Goal: Task Accomplishment & Management: Manage account settings

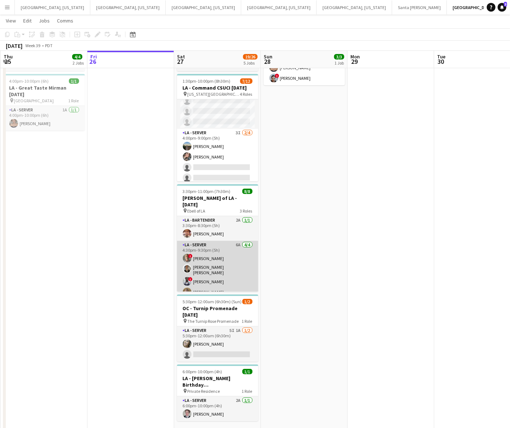
scroll to position [45, 0]
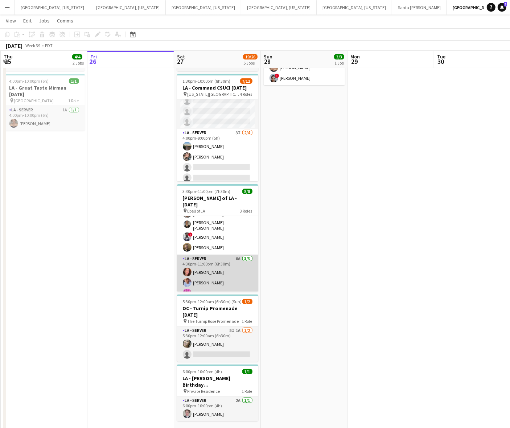
click at [210, 271] on app-card-role "LA - Server 6A 3/3 4:30pm-11:00pm (6h30m) Juniper Silva Robert Solomon Edwin Gu…" at bounding box center [217, 278] width 81 height 46
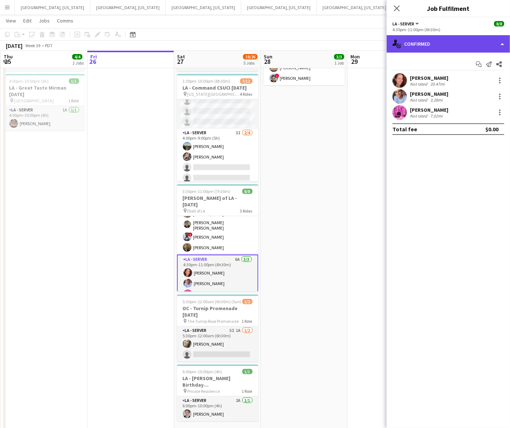
click at [424, 38] on div "single-neutral-actions-check-2 Confirmed" at bounding box center [448, 43] width 123 height 17
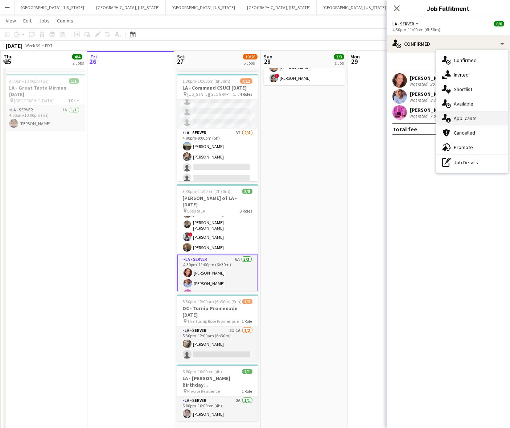
click at [458, 119] on span "Applicants" at bounding box center [465, 118] width 23 height 7
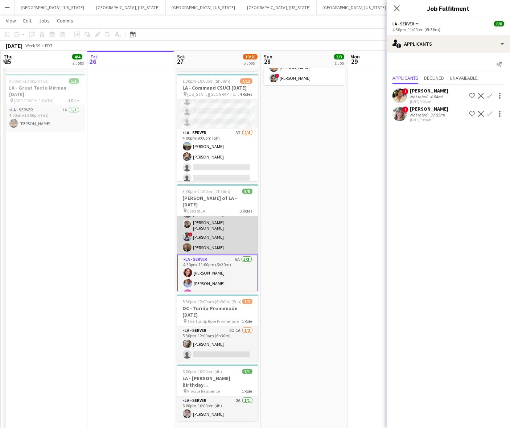
click at [223, 230] on app-card-role "LA - Server 6A 4/4 4:30pm-9:30pm (5h) ! Armando Casanas David Gersain Luis Juan…" at bounding box center [217, 225] width 81 height 58
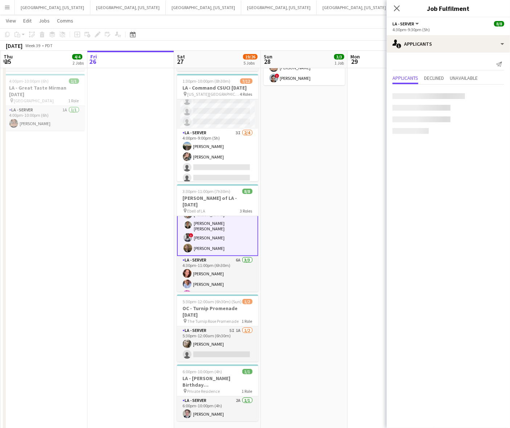
scroll to position [45, 0]
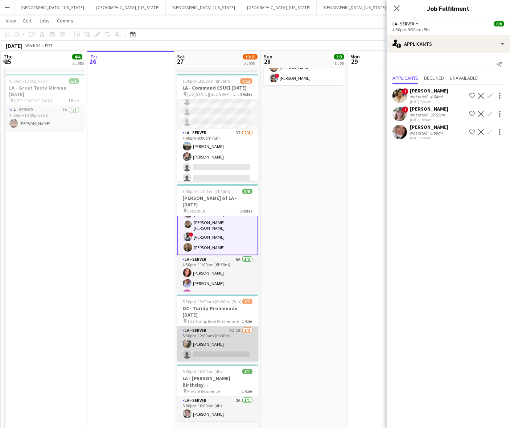
click at [233, 326] on app-card-role "LA - Server 5I 1A 1/2 5:30pm-12:00am (6h30m) Alyssa Woods single-neutral-actions" at bounding box center [217, 343] width 81 height 35
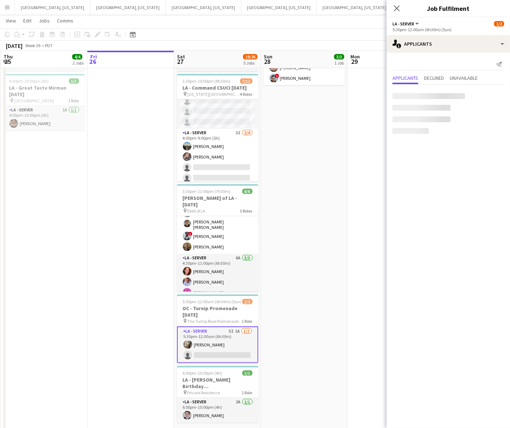
scroll to position [45, 0]
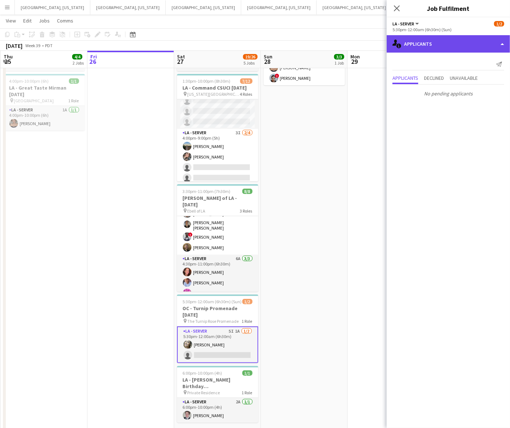
click at [442, 39] on div "single-neutral-actions-information Applicants" at bounding box center [448, 43] width 123 height 17
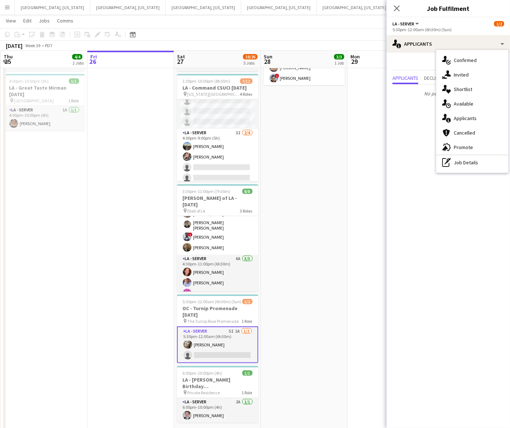
click at [458, 143] on div "advertising-megaphone Promote" at bounding box center [472, 147] width 72 height 15
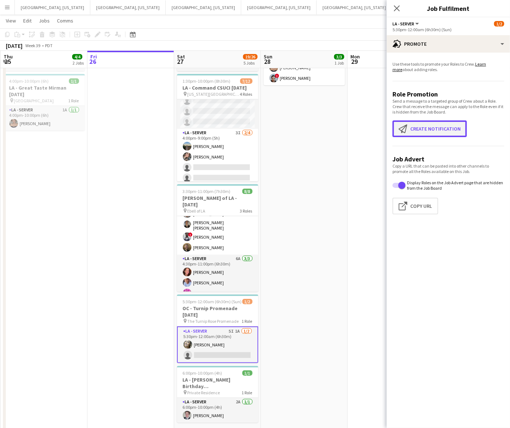
click at [430, 131] on button "Create notification Create notification" at bounding box center [429, 128] width 74 height 17
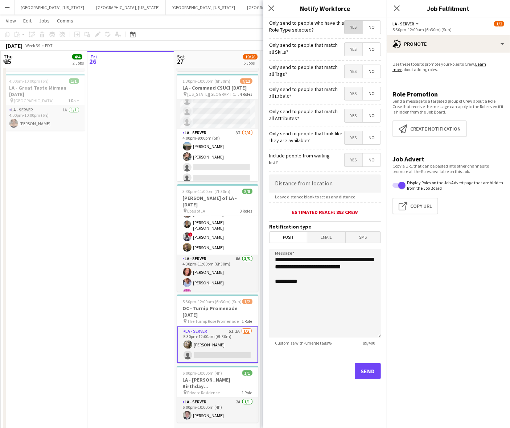
click at [354, 32] on span "Yes" at bounding box center [354, 27] width 18 height 13
click at [365, 371] on button "Send" at bounding box center [368, 371] width 26 height 16
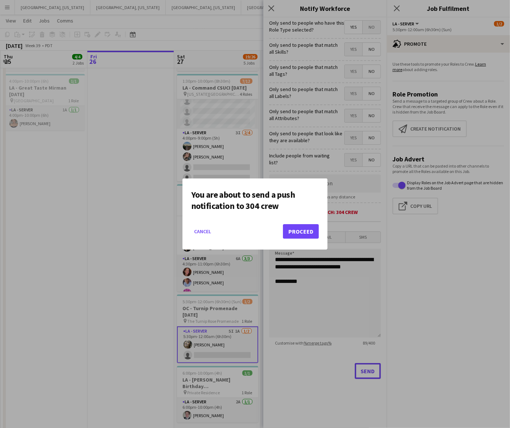
scroll to position [0, 0]
click at [311, 229] on button "Proceed" at bounding box center [301, 231] width 36 height 15
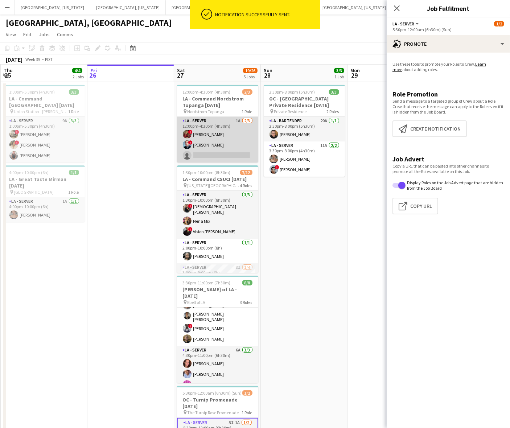
click at [202, 143] on app-card-role "LA - Server 1A 2/3 12:00pm-4:30pm (4h30m) ! Kristina Vo ! Edwin Segovia single-…" at bounding box center [217, 140] width 81 height 46
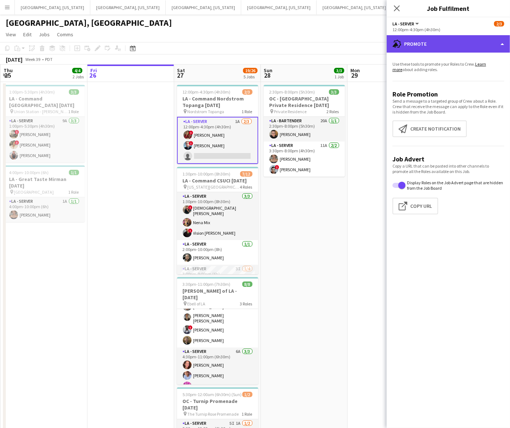
click at [429, 44] on div "advertising-megaphone Promote" at bounding box center [448, 43] width 123 height 17
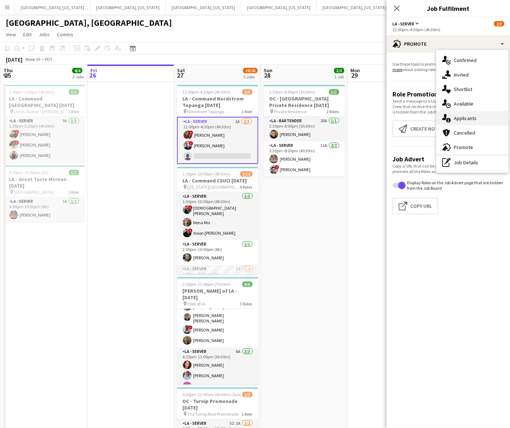
click at [453, 112] on div "single-neutral-actions-information Applicants" at bounding box center [472, 118] width 72 height 15
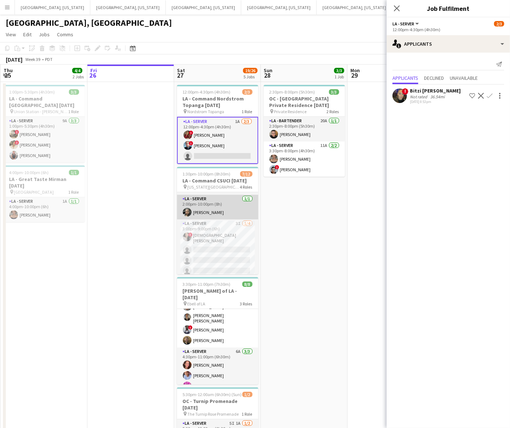
scroll to position [102, 0]
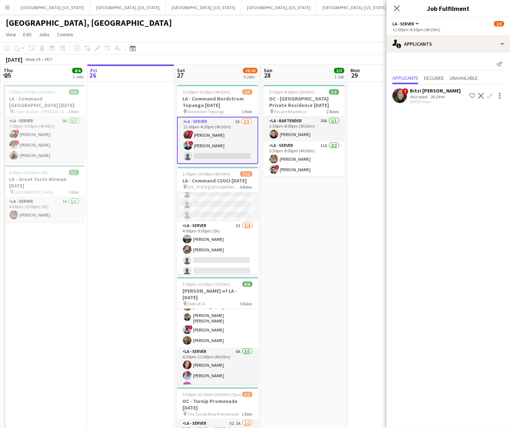
click at [160, 178] on app-date-cell at bounding box center [130, 305] width 87 height 447
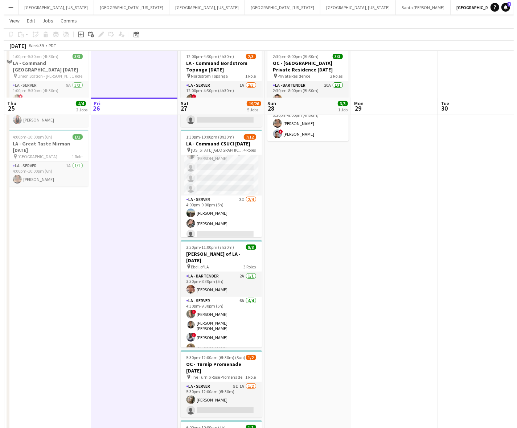
scroll to position [0, 0]
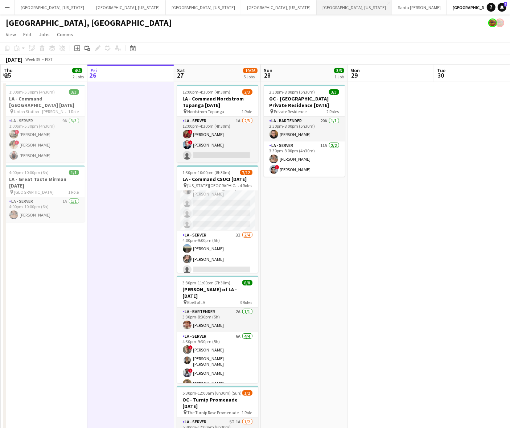
click at [317, 7] on button "Nashville, Tennessee Close" at bounding box center [354, 7] width 75 height 14
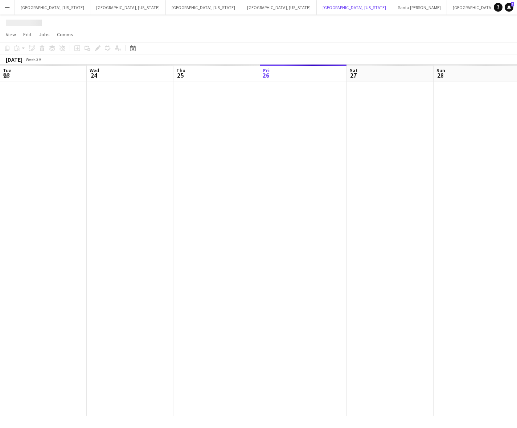
scroll to position [0, 173]
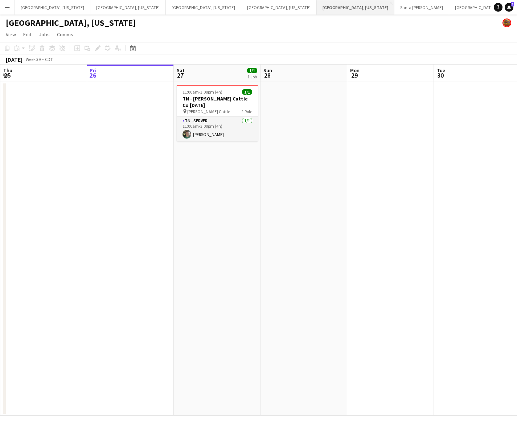
click at [317, 8] on button "Nashville, Tennessee Close" at bounding box center [356, 7] width 78 height 14
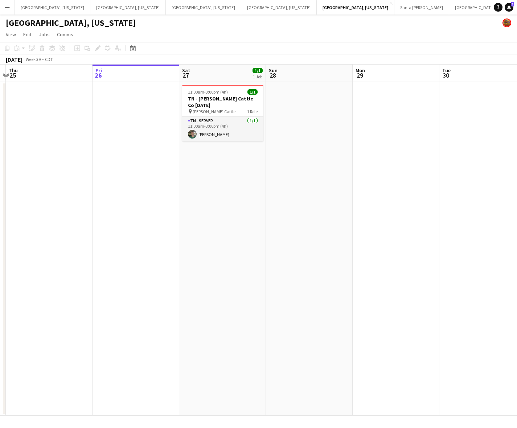
drag, startPoint x: 222, startPoint y: 283, endPoint x: 293, endPoint y: 263, distance: 73.5
click at [293, 263] on app-calendar-viewport "Tue 23 Wed 24 Thu 25 Fri 26 Sat 27 1/1 1 Job Sun 28 Mon 29 Tue 30 Wed 1 Thu 2 F…" at bounding box center [258, 240] width 517 height 351
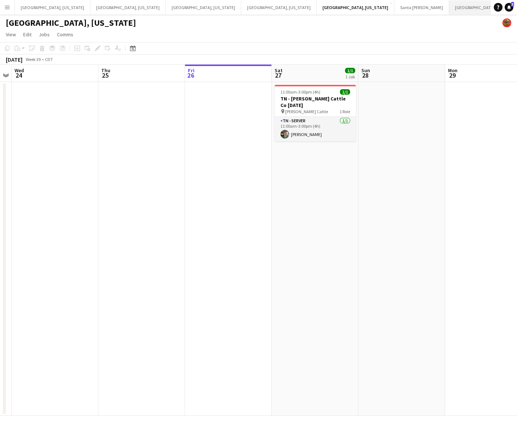
click at [449, 8] on button "Los Angeles, CA Close" at bounding box center [496, 7] width 94 height 14
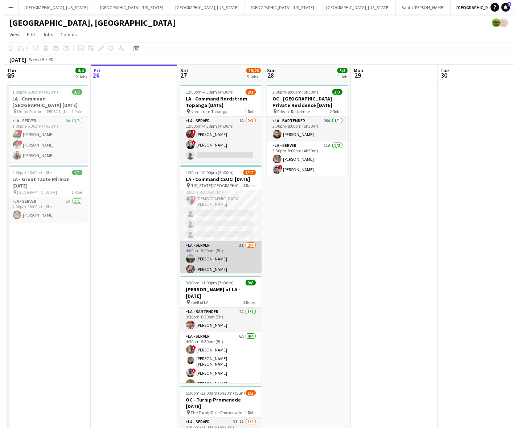
scroll to position [102, 0]
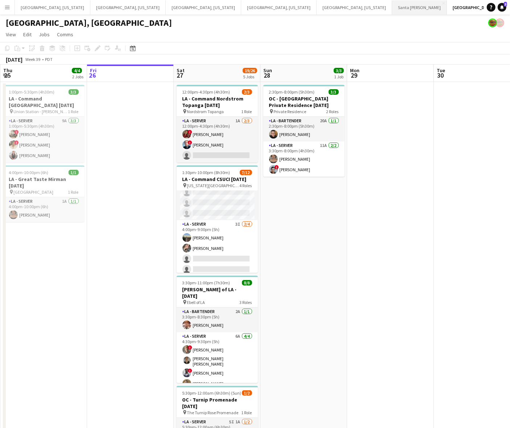
click at [392, 9] on button "Santa Barbara Close" at bounding box center [419, 7] width 55 height 14
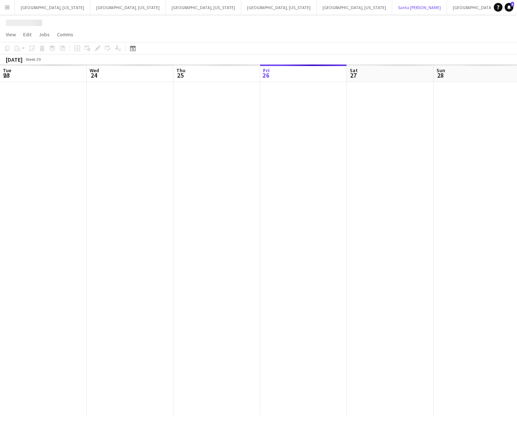
scroll to position [0, 173]
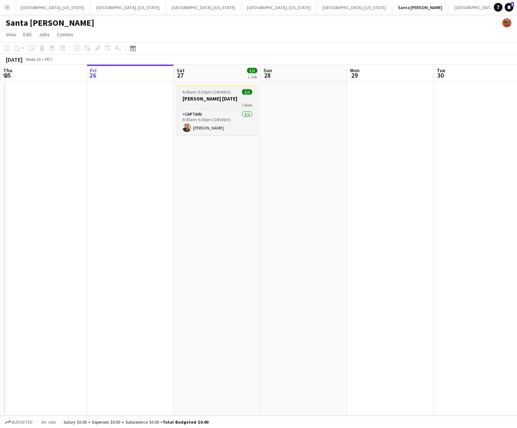
click at [204, 101] on h3 "SB - Dina 9.27.25" at bounding box center [217, 98] width 81 height 7
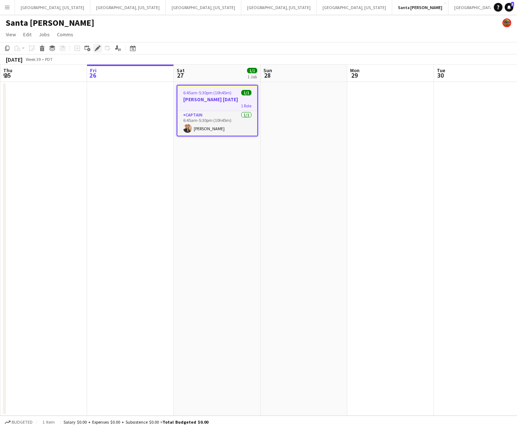
click at [97, 47] on icon at bounding box center [97, 48] width 4 height 4
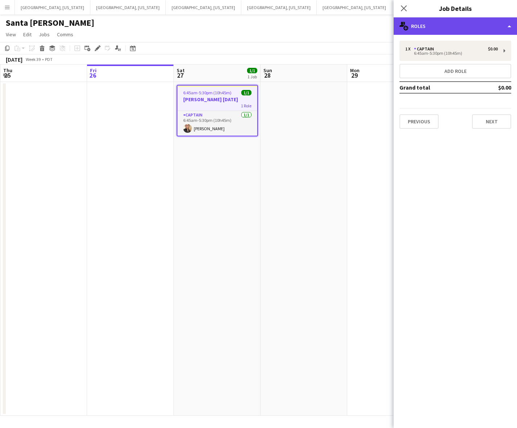
click at [468, 24] on div "multiple-users-add Roles" at bounding box center [454, 25] width 123 height 17
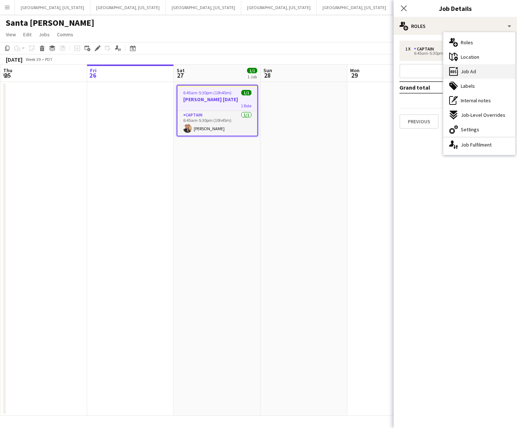
click at [463, 69] on span "Job Ad" at bounding box center [468, 71] width 15 height 7
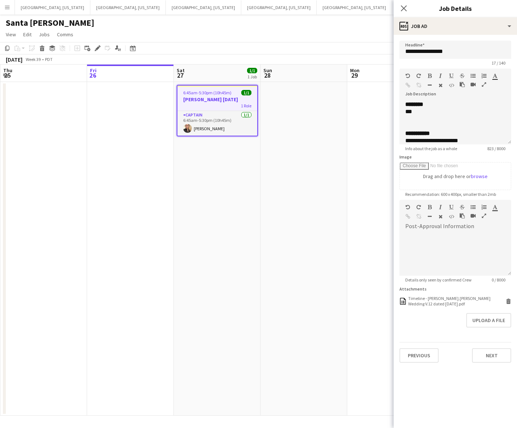
click at [347, 88] on app-date-cell at bounding box center [390, 249] width 87 height 334
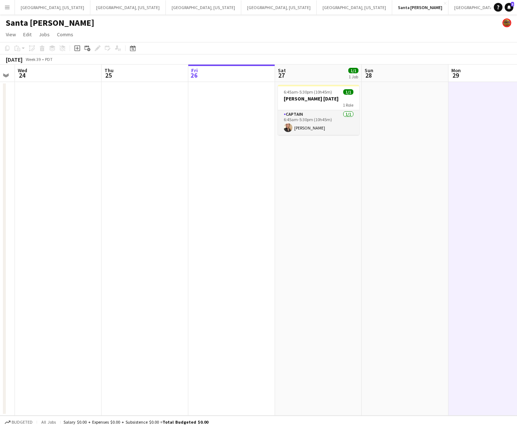
scroll to position [0, 214]
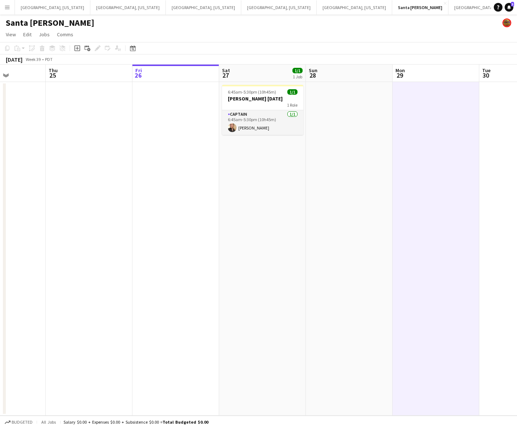
drag, startPoint x: 203, startPoint y: 195, endPoint x: 238, endPoint y: 195, distance: 34.5
click at [238, 195] on app-calendar-viewport "Mon 22 Tue 23 Wed 24 Thu 25 Fri 26 Sat 27 1/1 1 Job Sun 28 Mon 29 Tue 30 Wed 1 …" at bounding box center [258, 240] width 517 height 351
click at [229, 99] on h3 "SB - Dina 9.27.25" at bounding box center [262, 98] width 81 height 7
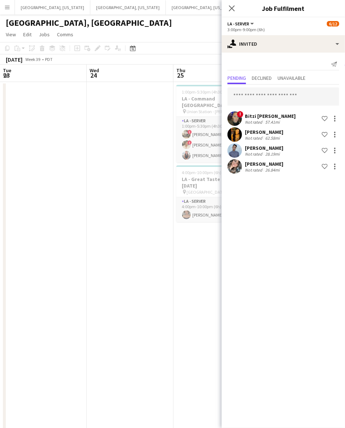
scroll to position [0, 243]
